Goal: Information Seeking & Learning: Learn about a topic

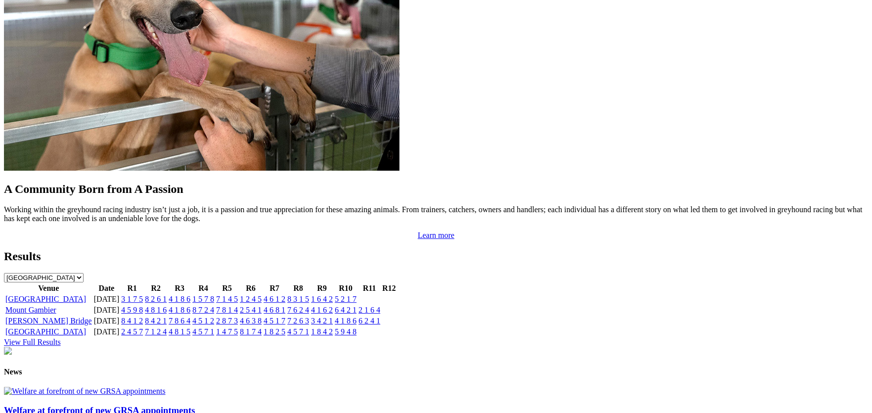
scroll to position [865, 0]
click at [86, 294] on link "[GEOGRAPHIC_DATA]" at bounding box center [45, 298] width 81 height 8
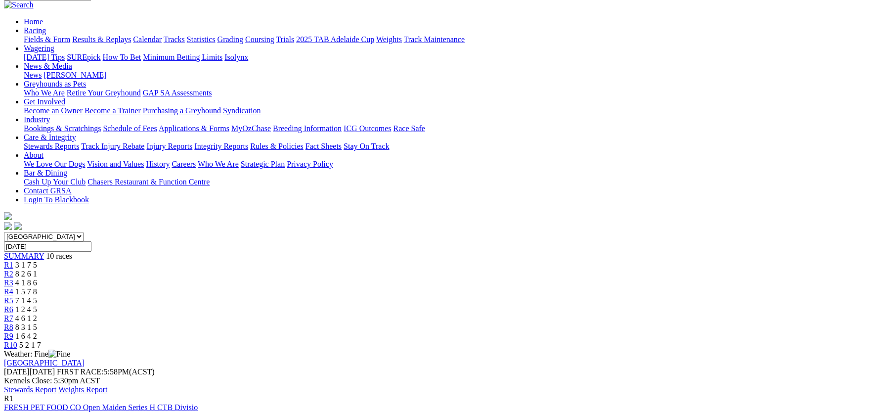
scroll to position [148, 0]
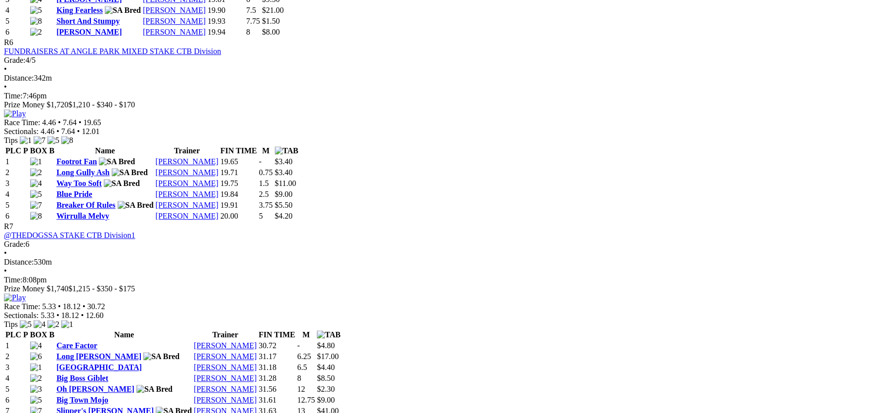
scroll to position [1499, 0]
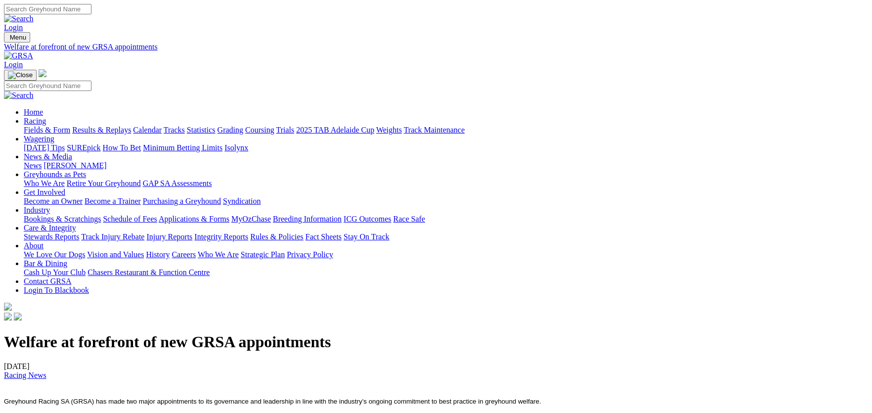
click at [248, 232] on link "Integrity Reports" at bounding box center [221, 236] width 54 height 8
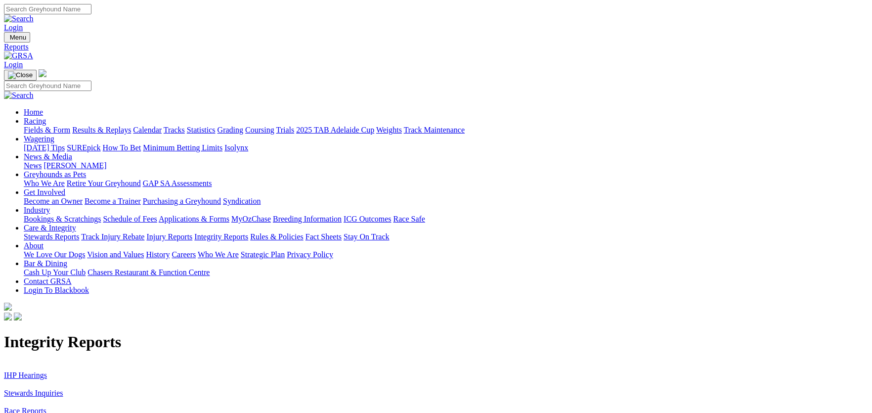
click at [47, 371] on link "IHP Hearings" at bounding box center [25, 375] width 43 height 8
click at [63, 388] on link "Stewards Inquiries" at bounding box center [33, 392] width 59 height 8
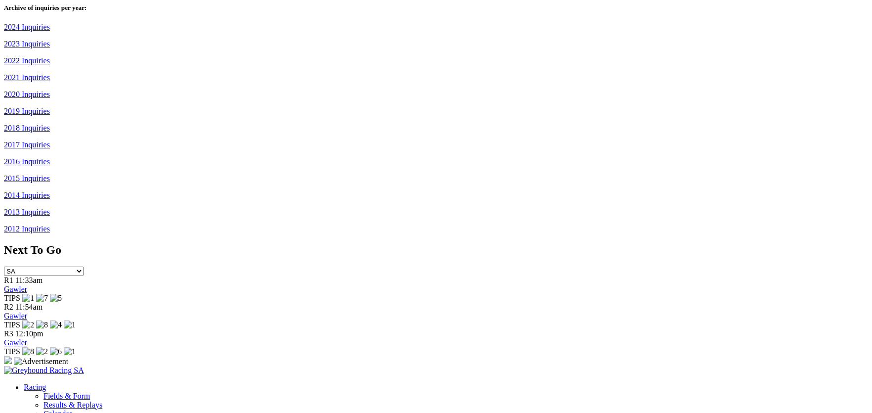
scroll to position [703, 0]
